Goal: Find specific page/section: Find specific page/section

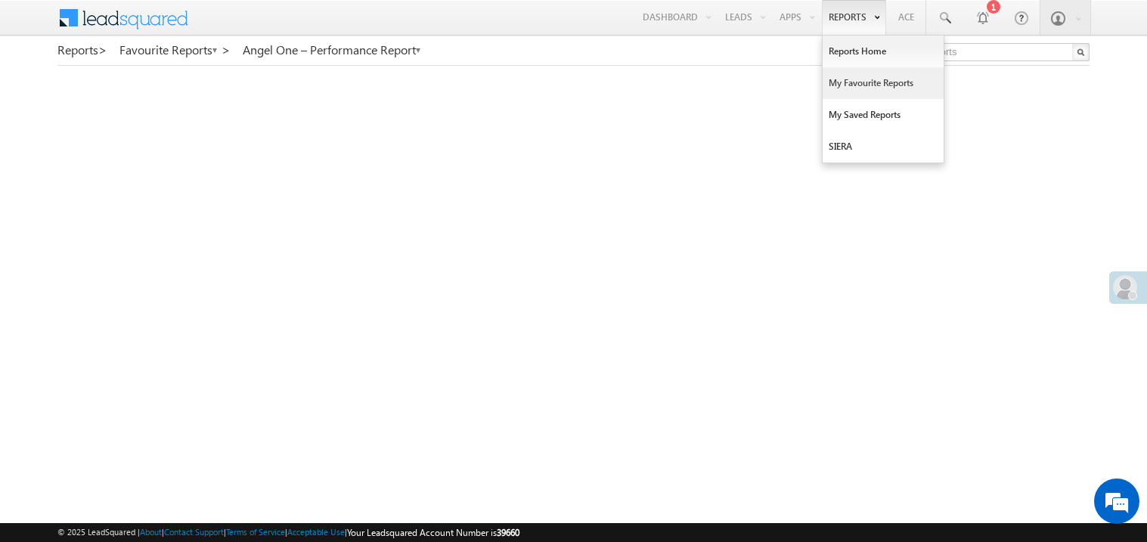
click at [849, 85] on link "My Favourite Reports" at bounding box center [883, 83] width 121 height 32
click at [842, 81] on link "My Favourite Reports" at bounding box center [883, 83] width 121 height 32
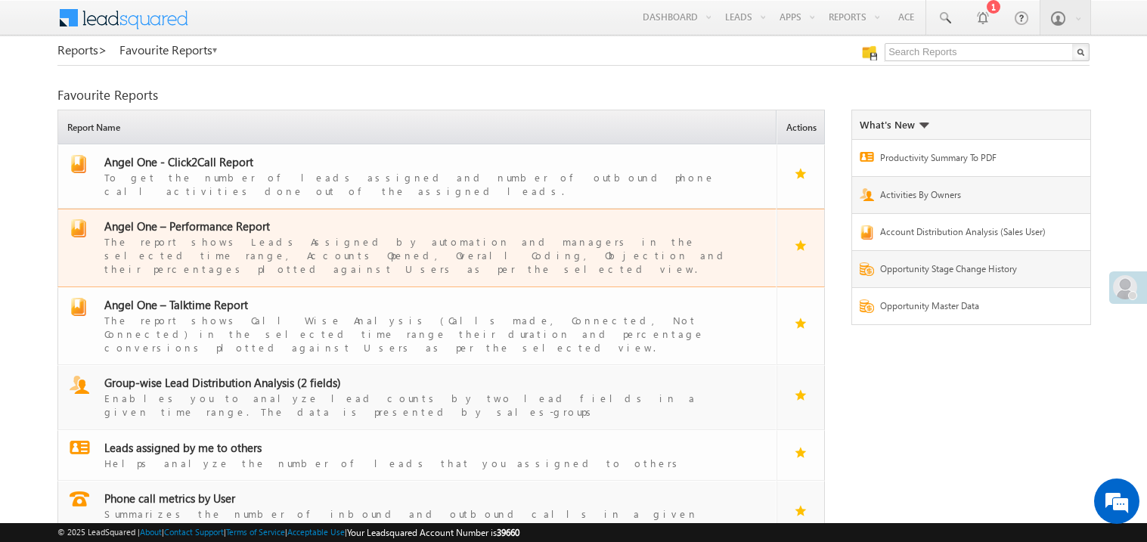
click at [180, 219] on span "Angel One – Performance Report" at bounding box center [187, 226] width 166 height 15
click at [201, 234] on div "The report shows Leads Assigned by automation and managers in the selected time…" at bounding box center [426, 255] width 644 height 42
